Goal: Task Accomplishment & Management: Use online tool/utility

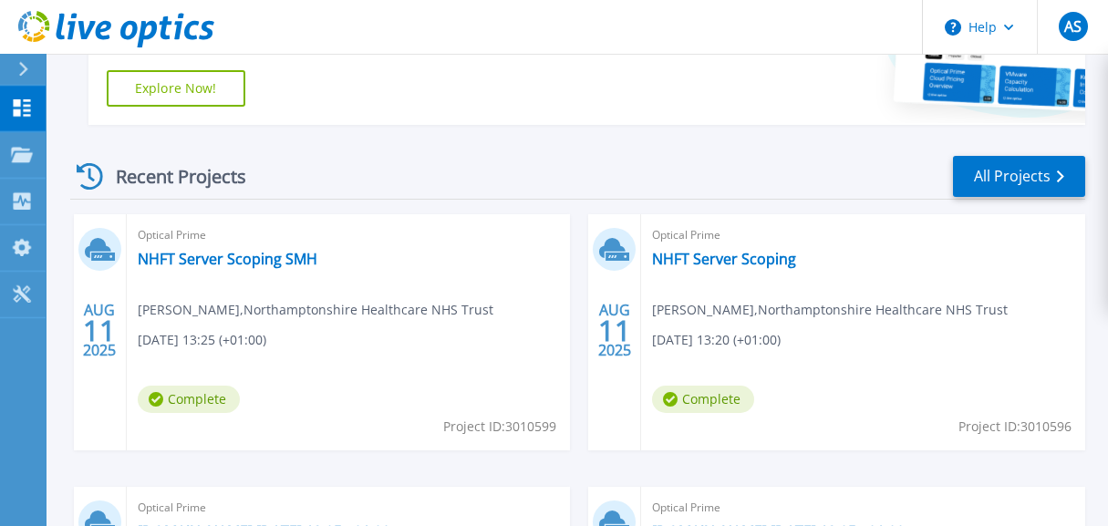
scroll to position [420, 0]
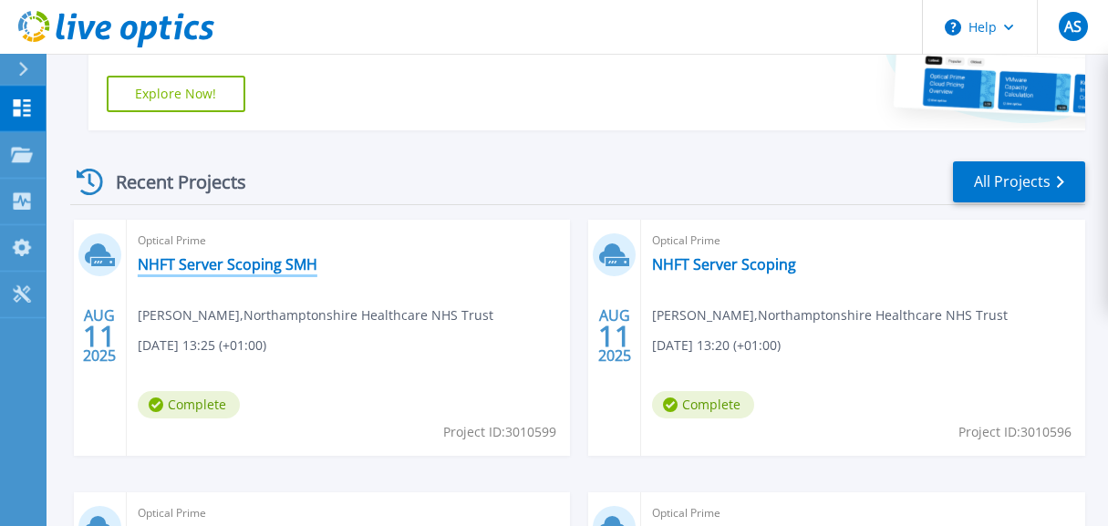
click at [206, 269] on link "NHFT Server Scoping SMH" at bounding box center [228, 264] width 180 height 18
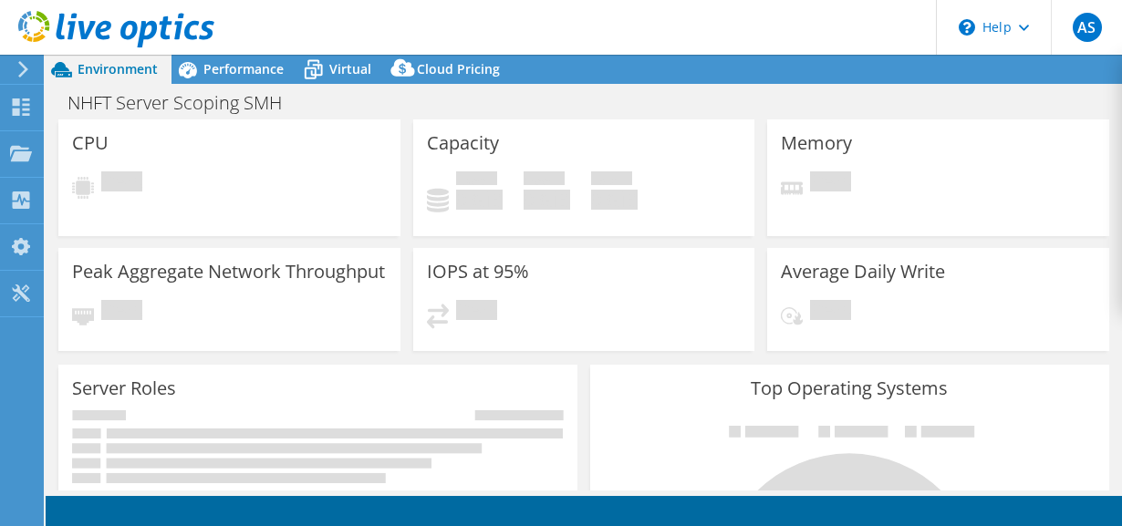
select select "USD"
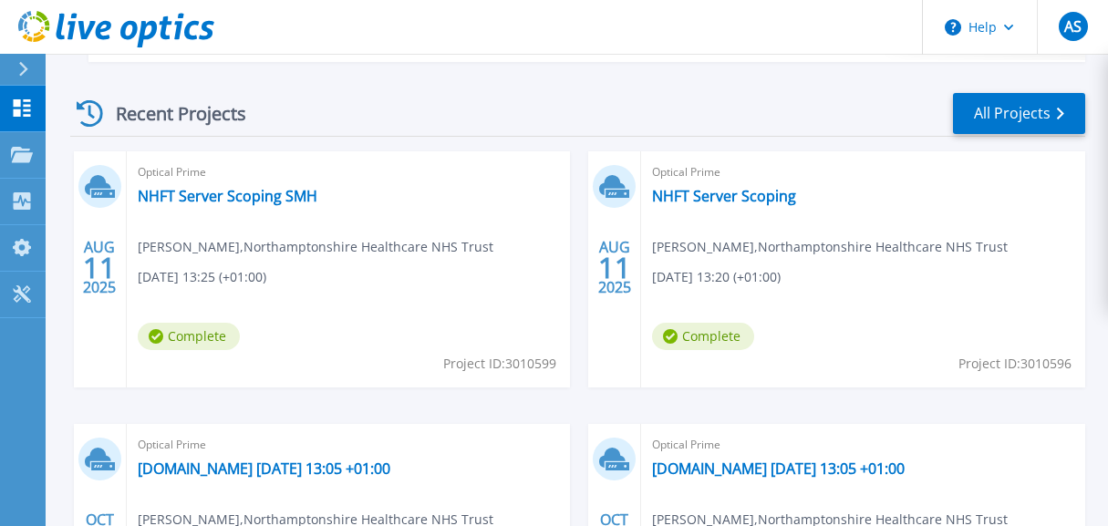
scroll to position [515, 0]
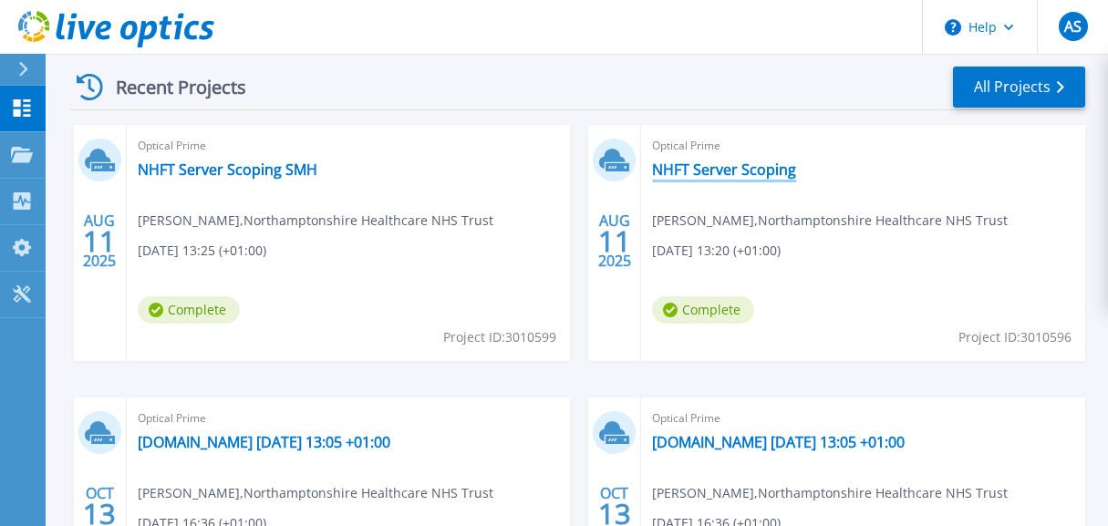
click at [707, 170] on link "NHFT Server Scoping" at bounding box center [724, 170] width 144 height 18
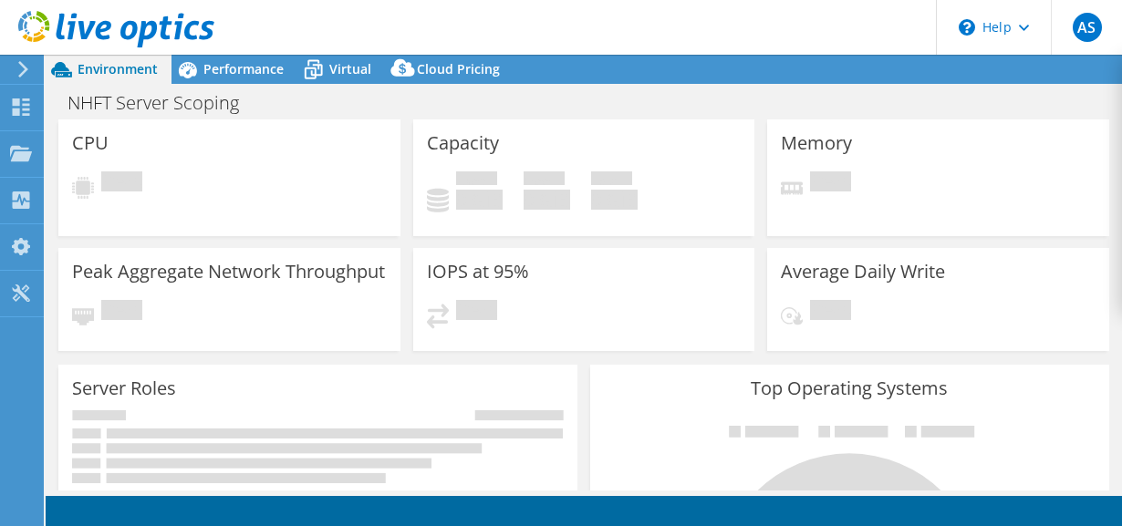
select select "USD"
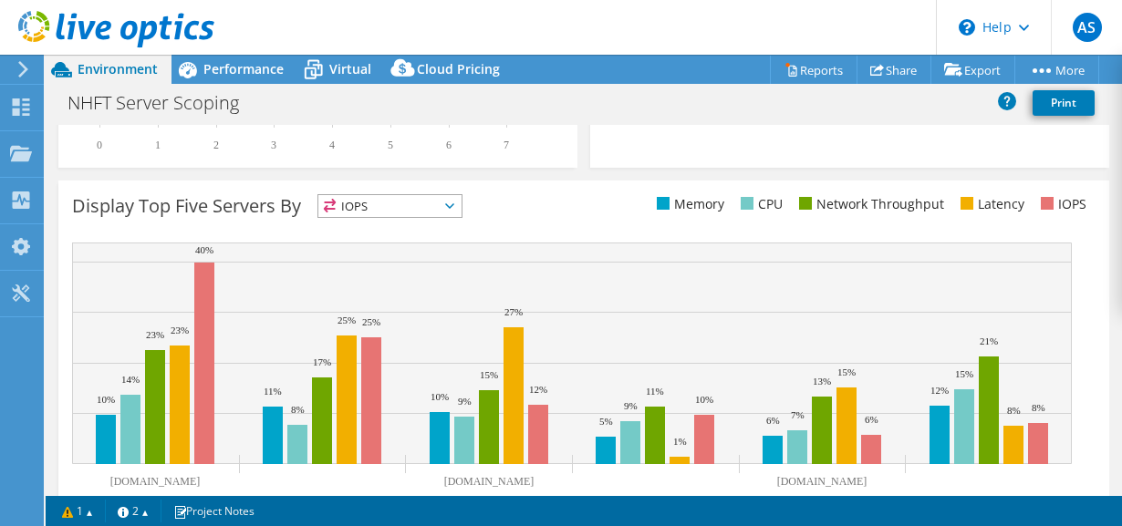
scroll to position [761, 0]
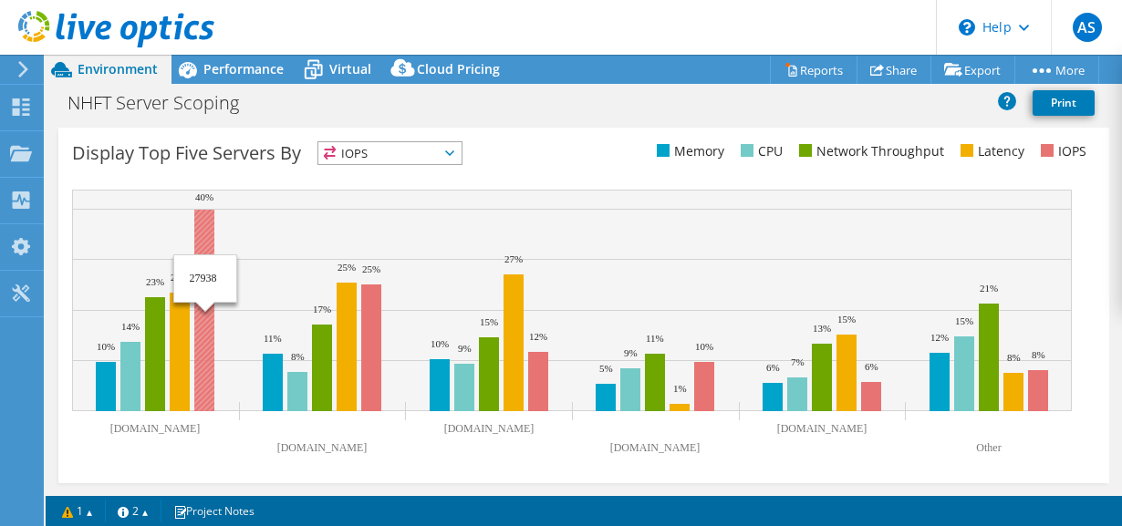
click at [203, 232] on rect at bounding box center [204, 311] width 20 height 202
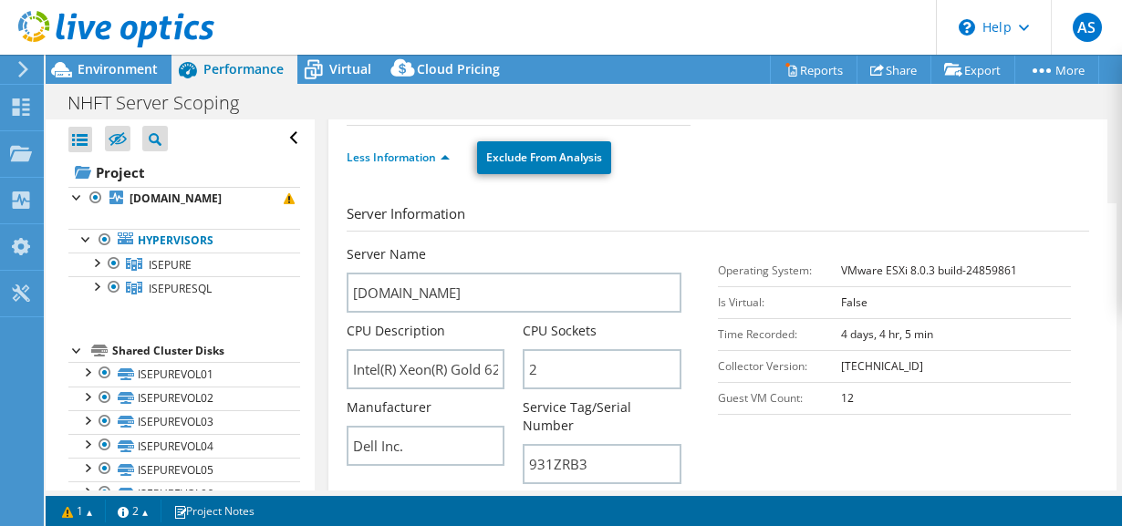
scroll to position [316, 0]
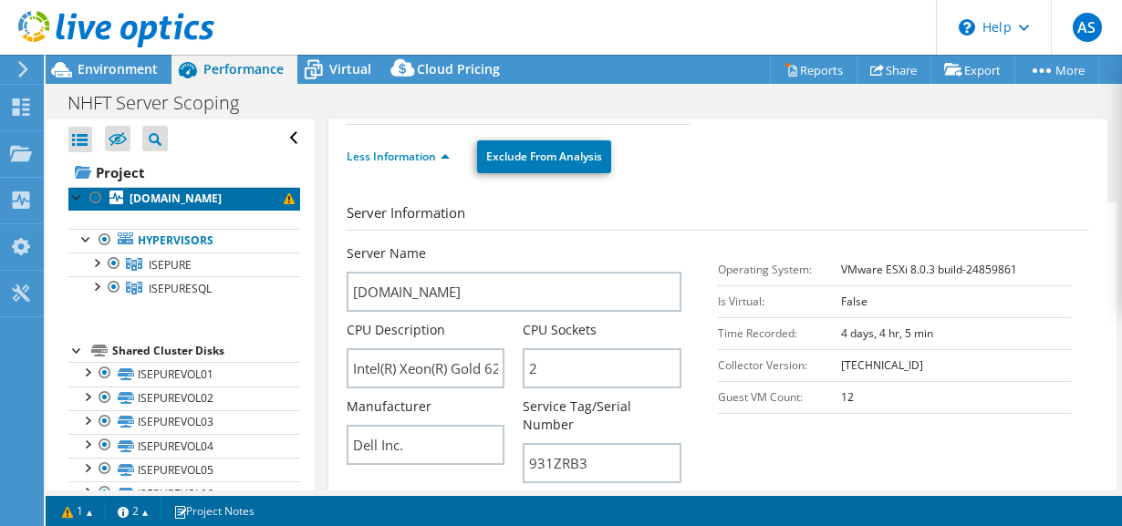
click at [174, 203] on b "iseesx01.ad-nnhs.northants.nhs.uk" at bounding box center [175, 199] width 92 height 16
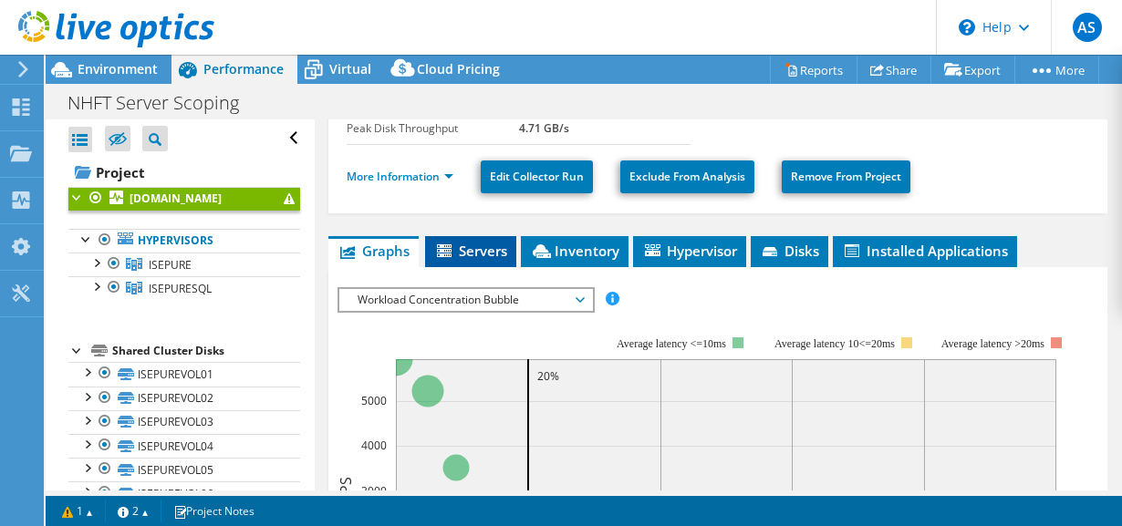
click at [456, 247] on span "Servers" at bounding box center [470, 251] width 73 height 18
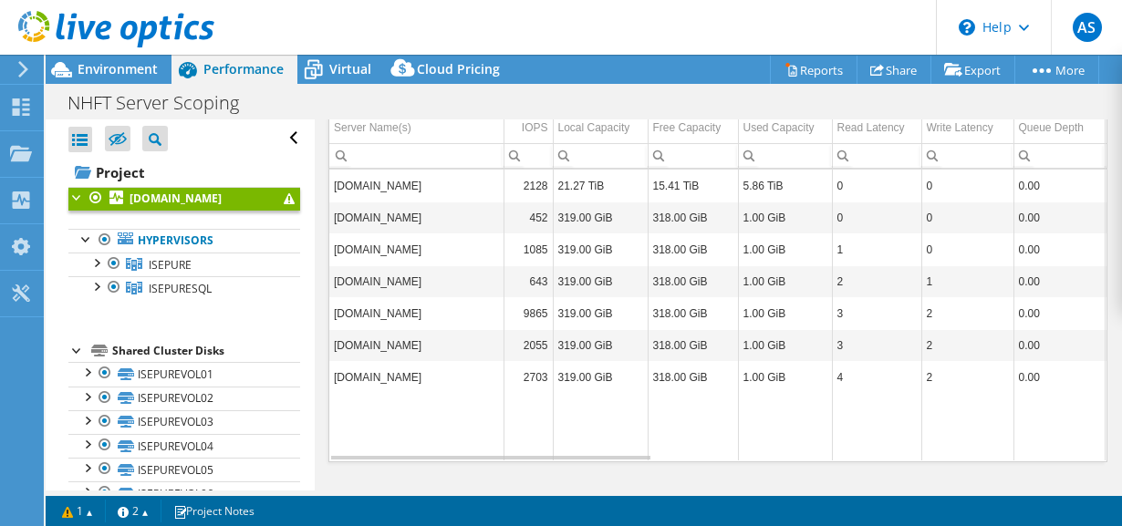
scroll to position [550, 0]
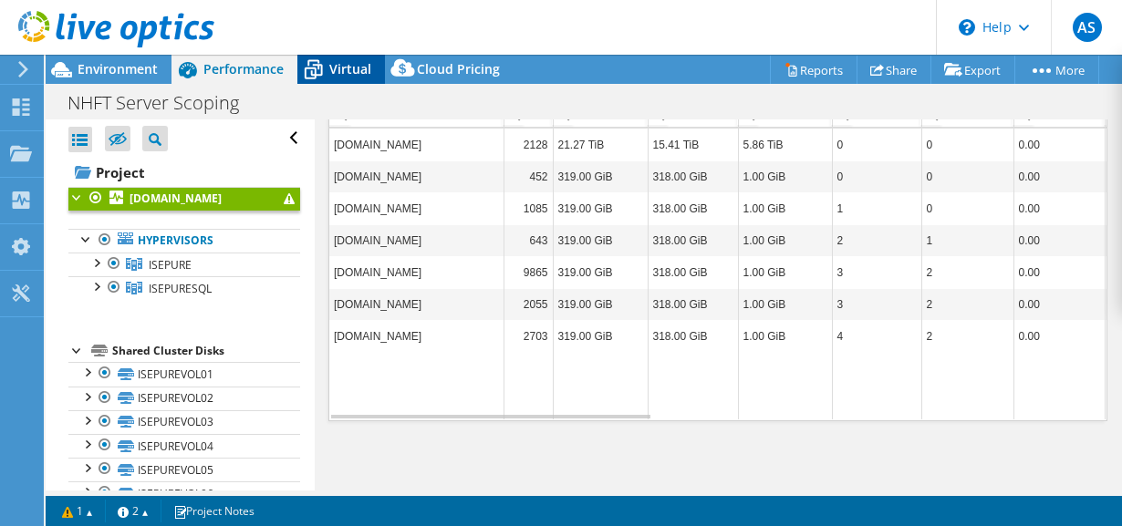
click at [357, 66] on span "Virtual" at bounding box center [350, 68] width 42 height 17
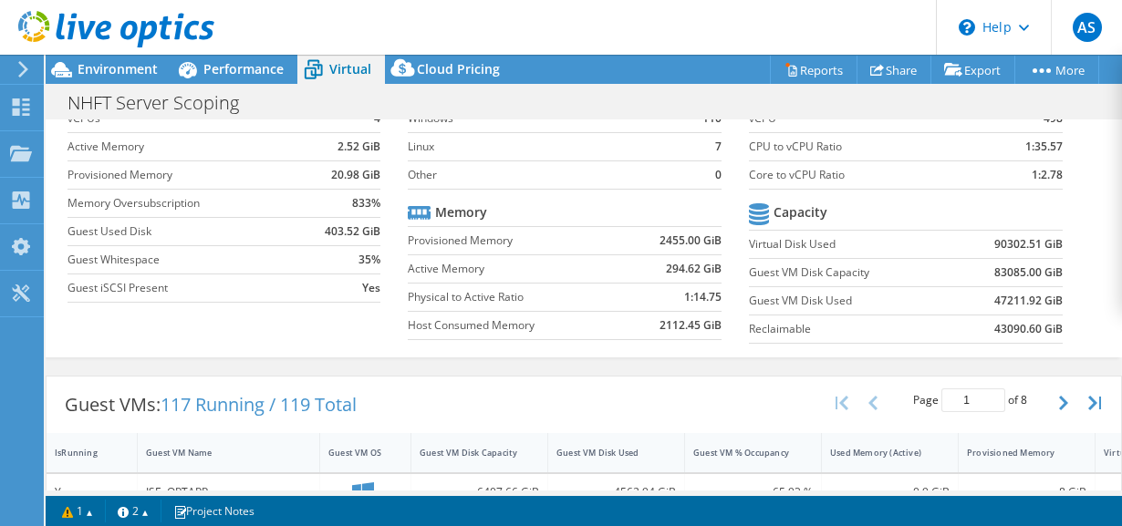
scroll to position [0, 0]
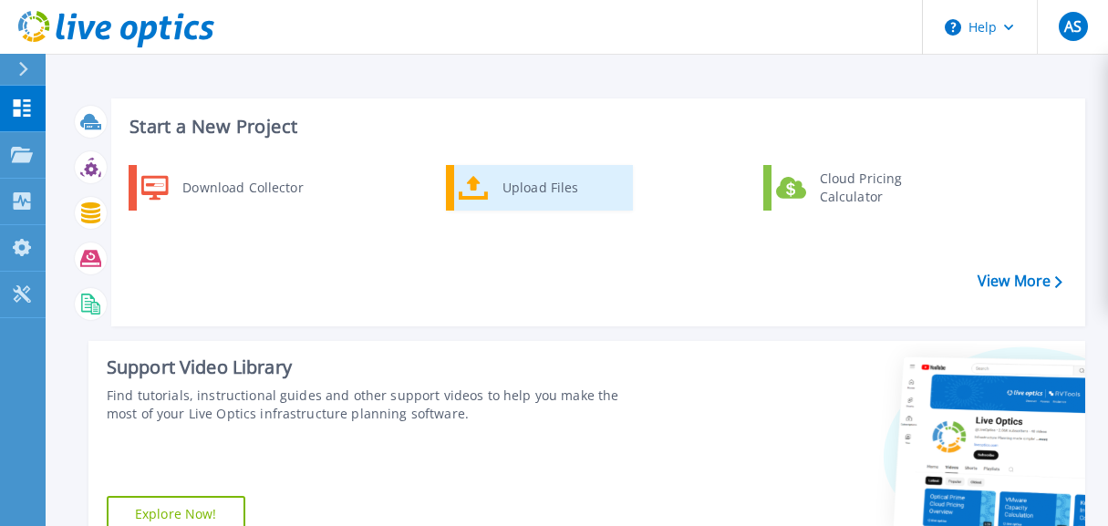
click at [512, 196] on div "Upload Files" at bounding box center [560, 188] width 135 height 36
